Goal: Download file/media

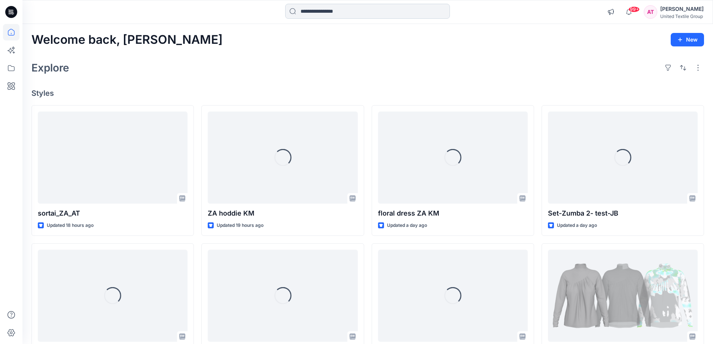
click at [351, 12] on input at bounding box center [367, 11] width 165 height 15
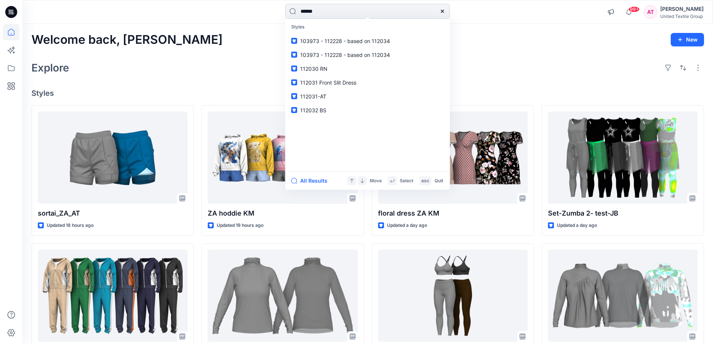
type input "******"
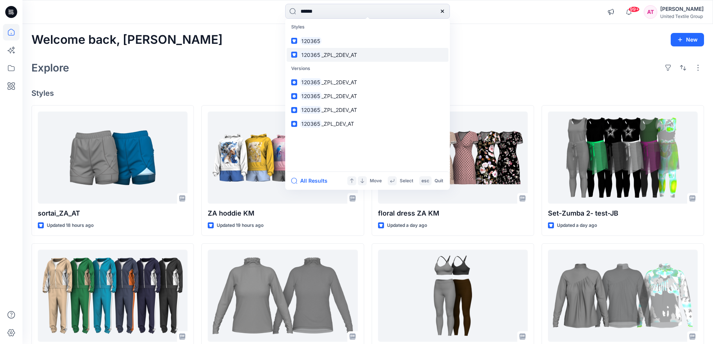
click at [348, 55] on span "_ZPL_2DEV_AT" at bounding box center [339, 55] width 36 height 6
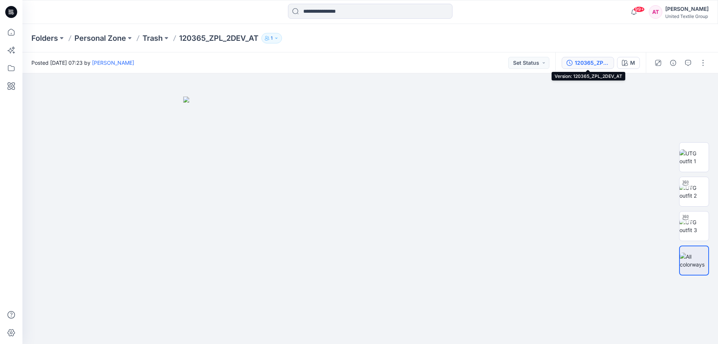
click at [603, 61] on div "120365_ZPL_2DEV_AT" at bounding box center [592, 63] width 34 height 8
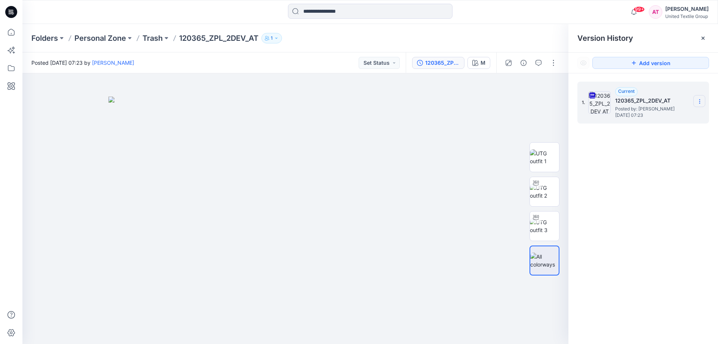
click at [699, 101] on icon at bounding box center [700, 101] width 6 height 6
click at [636, 116] on span "Download Source BW File" at bounding box center [662, 115] width 62 height 9
click at [11, 33] on icon at bounding box center [11, 33] width 0 height 1
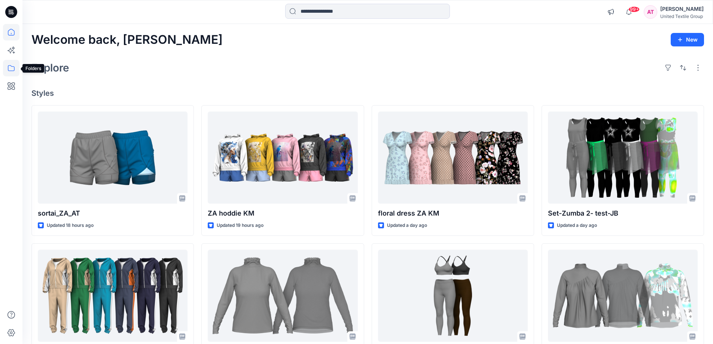
click at [12, 71] on icon at bounding box center [11, 68] width 7 height 6
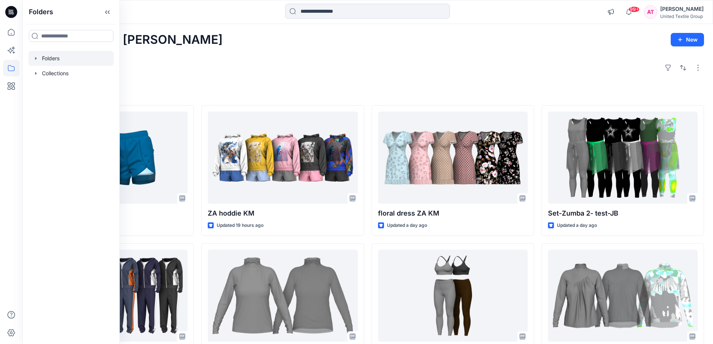
click at [54, 56] on div at bounding box center [70, 58] width 85 height 15
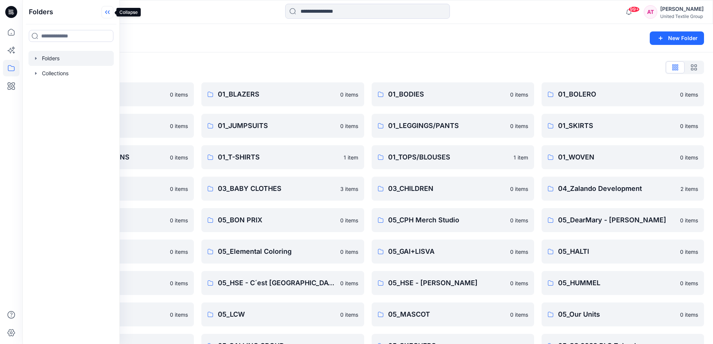
click at [109, 11] on icon at bounding box center [109, 12] width 2 height 4
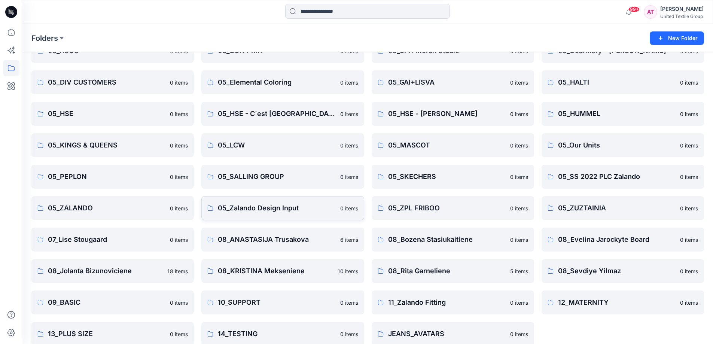
scroll to position [180, 0]
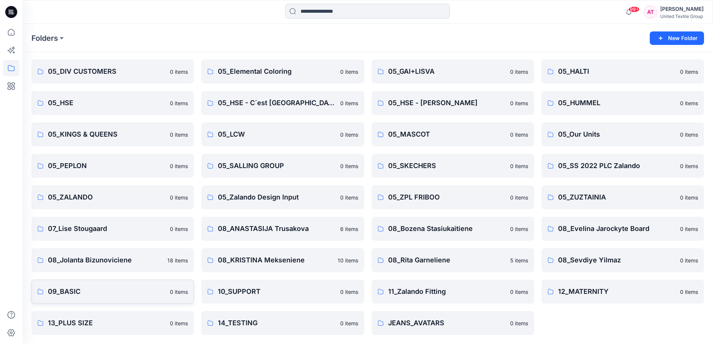
click at [156, 291] on p "09_BASIC" at bounding box center [106, 291] width 117 height 10
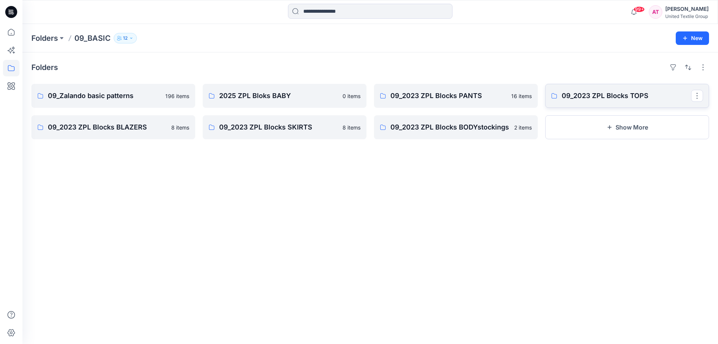
click at [602, 94] on p "09_2023 ZPL Blocks TOPS" at bounding box center [626, 96] width 129 height 10
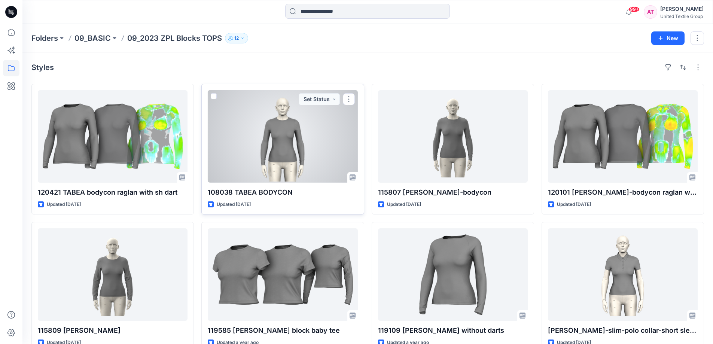
click at [284, 134] on div at bounding box center [283, 136] width 150 height 92
